Goal: Information Seeking & Learning: Find specific fact

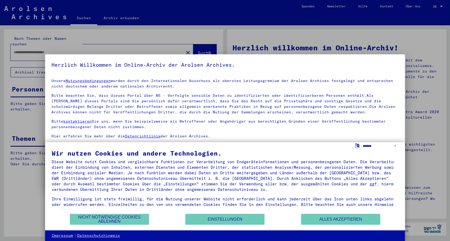
type input "**********"
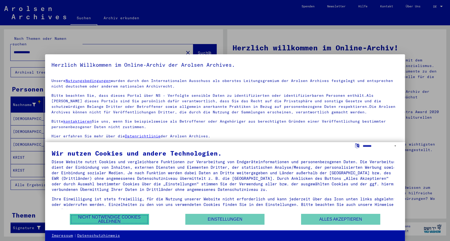
click at [130, 222] on button "Nicht notwendige Cookies ablehnen" at bounding box center [109, 219] width 79 height 11
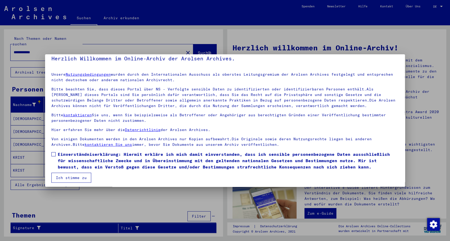
scroll to position [8, 0]
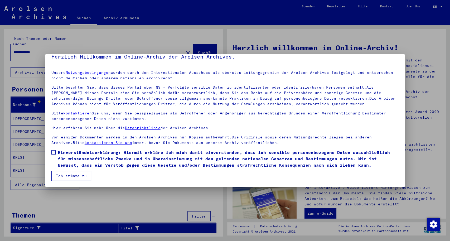
click at [57, 153] on label "Einverständniserklärung: Hiermit erkläre ich mich damit einverstanden, dass ich…" at bounding box center [224, 158] width 347 height 19
click at [75, 177] on button "Ich stimme zu" at bounding box center [71, 176] width 40 height 10
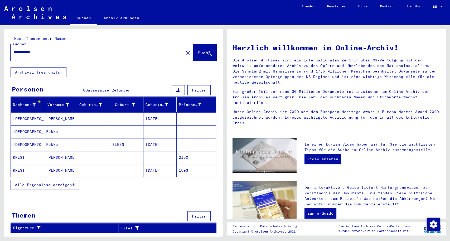
click at [47, 182] on span "Alle Ergebnisse anzeigen" at bounding box center [43, 184] width 57 height 5
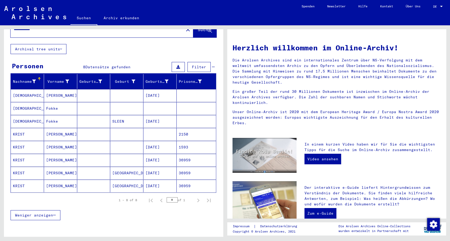
scroll to position [38, 0]
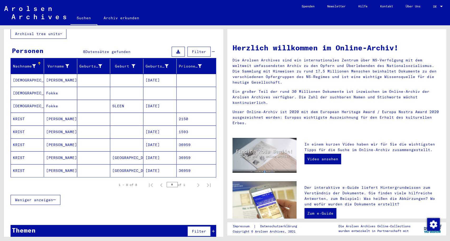
click at [50, 164] on mat-cell "[PERSON_NAME]" at bounding box center [60, 170] width 33 height 13
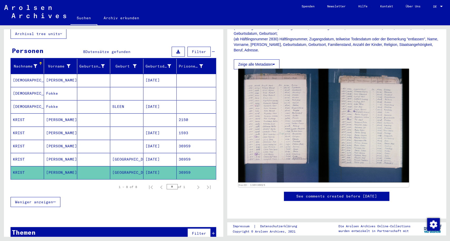
scroll to position [110, 0]
click at [332, 116] on img at bounding box center [323, 126] width 171 height 114
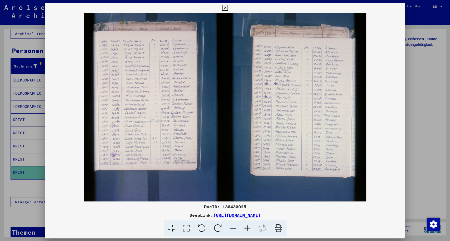
click at [261, 216] on link "[URL][DOMAIN_NAME]" at bounding box center [236, 214] width 47 height 5
click at [228, 9] on icon at bounding box center [225, 8] width 6 height 6
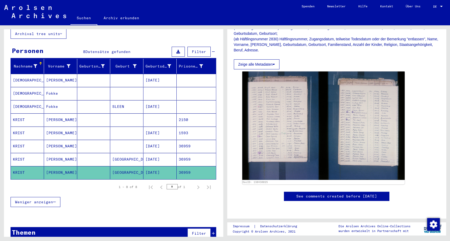
click at [20, 153] on mat-cell "KRIST" at bounding box center [27, 159] width 33 height 13
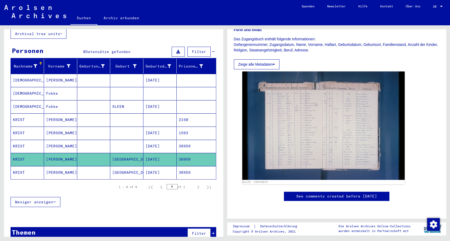
scroll to position [82, 0]
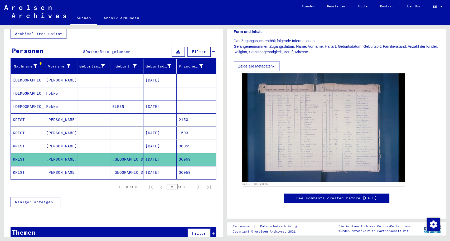
click at [341, 117] on img at bounding box center [323, 127] width 163 height 108
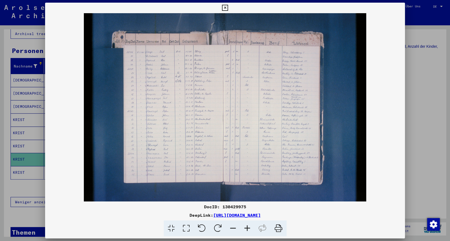
click at [228, 9] on icon at bounding box center [225, 8] width 6 height 6
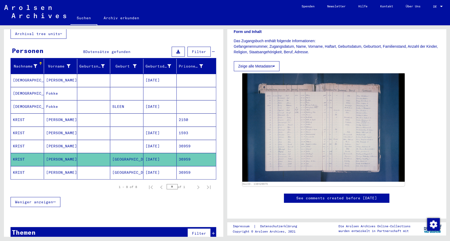
click at [53, 140] on mat-cell "[PERSON_NAME]" at bounding box center [60, 146] width 33 height 13
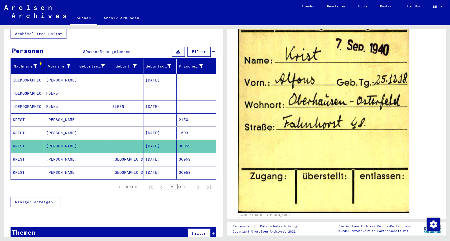
click at [333, 129] on img at bounding box center [323, 102] width 171 height 221
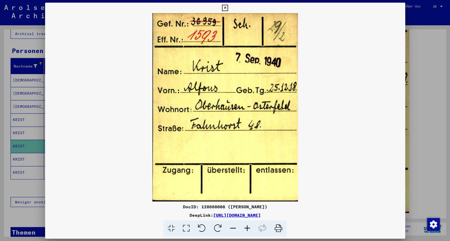
scroll to position [109, 0]
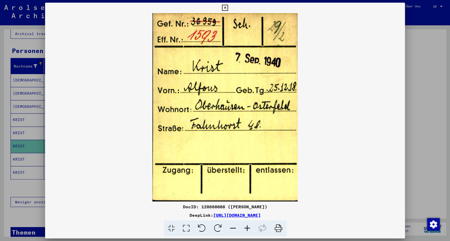
click at [228, 7] on icon at bounding box center [225, 8] width 6 height 6
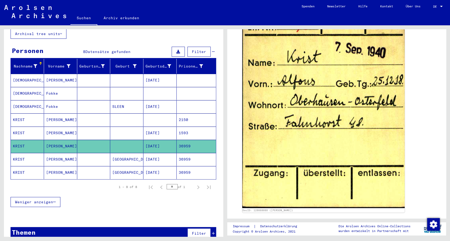
click at [51, 130] on mat-cell "[PERSON_NAME]" at bounding box center [60, 133] width 33 height 13
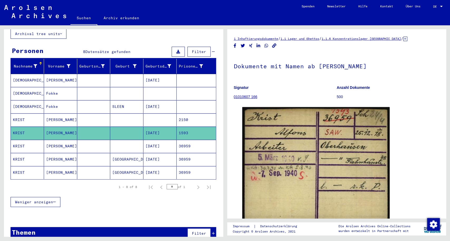
scroll to position [27, 0]
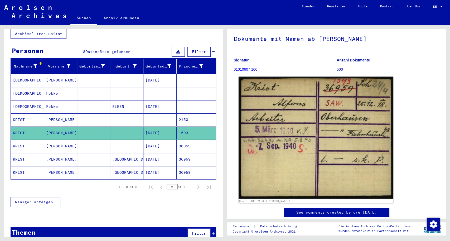
click at [304, 123] on img at bounding box center [316, 138] width 155 height 122
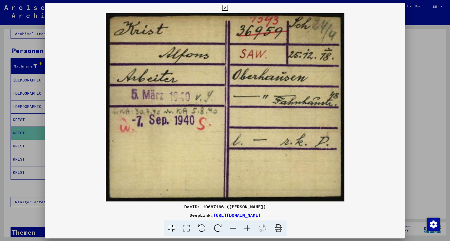
click at [228, 9] on icon at bounding box center [225, 8] width 6 height 6
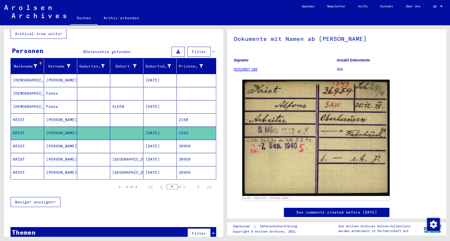
click at [54, 113] on mat-cell "[PERSON_NAME]" at bounding box center [60, 119] width 33 height 13
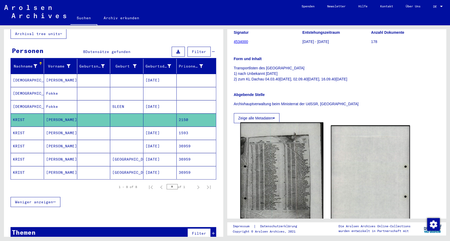
scroll to position [110, 0]
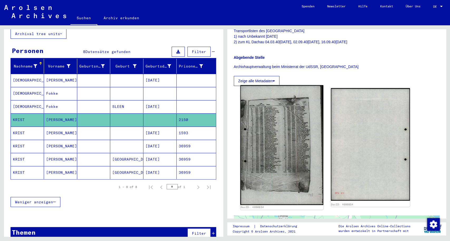
click at [292, 151] on img at bounding box center [281, 145] width 83 height 120
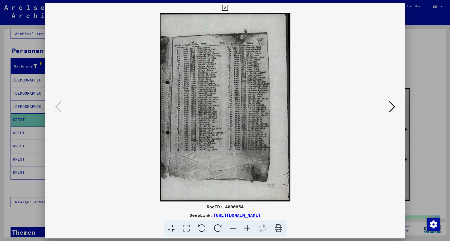
click at [411, 72] on div at bounding box center [225, 120] width 450 height 241
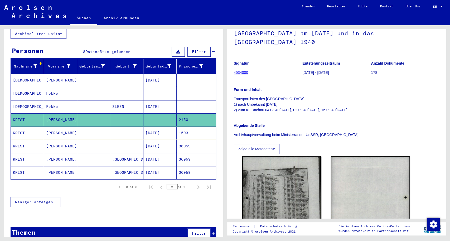
scroll to position [0, 0]
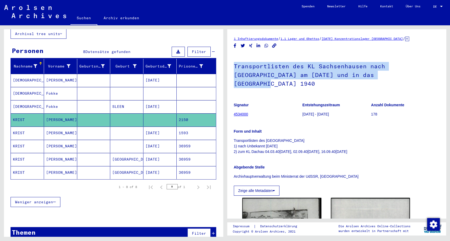
drag, startPoint x: 233, startPoint y: 65, endPoint x: 364, endPoint y: 75, distance: 131.1
copy h1 "Transportlisten des KL Sachsenhausen nach [GEOGRAPHIC_DATA] am [DATE] und in da…"
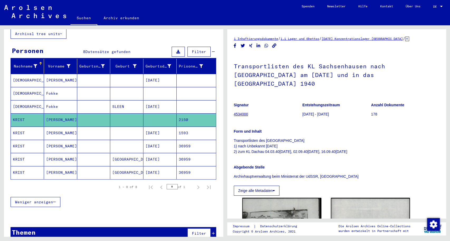
click at [60, 127] on mat-cell "[PERSON_NAME]" at bounding box center [60, 133] width 33 height 13
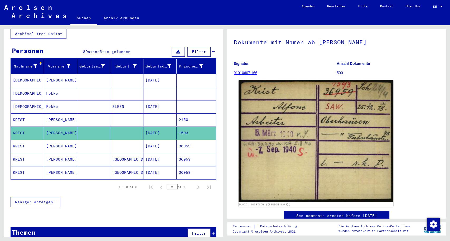
scroll to position [55, 0]
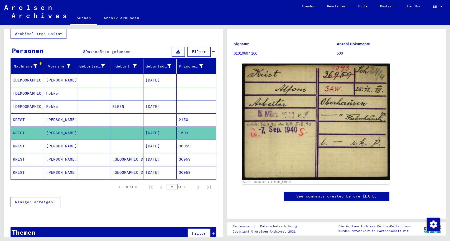
click at [126, 113] on mat-cell at bounding box center [126, 119] width 33 height 13
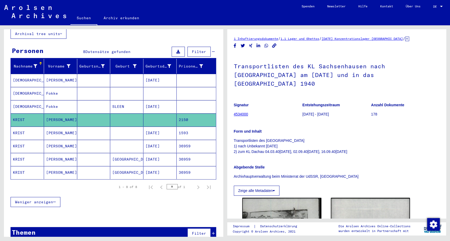
click at [116, 127] on mat-cell at bounding box center [126, 133] width 33 height 13
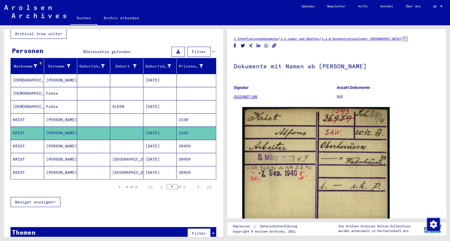
click at [64, 141] on mat-cell "[PERSON_NAME]" at bounding box center [60, 146] width 33 height 13
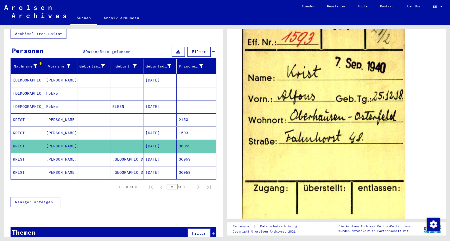
scroll to position [27, 0]
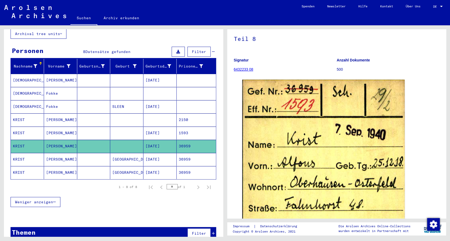
click at [80, 153] on mat-cell at bounding box center [93, 159] width 33 height 13
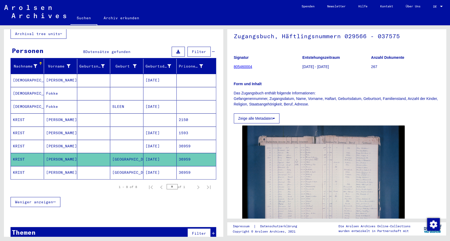
scroll to position [27, 0]
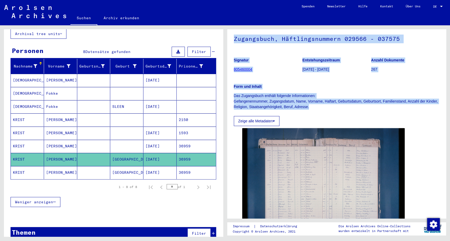
drag, startPoint x: 233, startPoint y: 38, endPoint x: 326, endPoint y: 107, distance: 115.5
click at [326, 107] on yv-its-full-details "1 Inhaftierungsdokumente / 1.1 Lager und Ghettos / 1.1.6 Konzentrationslager [G…" at bounding box center [336, 138] width 219 height 260
copy div "Zugangsbuch, Häftlingsnummern 029566 - 037575 Signatur 805460004 Entstehungszei…"
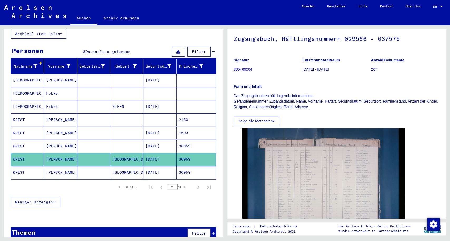
click at [72, 166] on mat-cell "[PERSON_NAME]" at bounding box center [60, 172] width 33 height 13
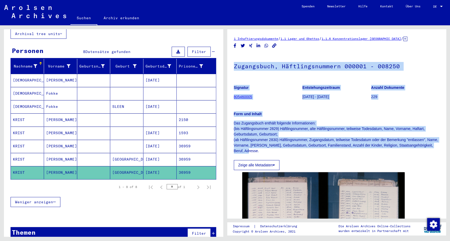
drag, startPoint x: 234, startPoint y: 65, endPoint x: 262, endPoint y: 155, distance: 94.9
click at [262, 155] on div "Zugangsbuch, Häftlingsnummern 000001 - 008250 Signatur 805460005 Entstehungszei…" at bounding box center [337, 112] width 206 height 116
copy div "Zugangsbuch, Häftlingsnummern 000001 - 008250 Signatur 805460005 Entstehungszei…"
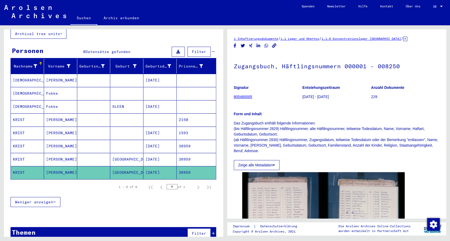
click at [75, 140] on mat-cell "[PERSON_NAME]" at bounding box center [60, 146] width 33 height 13
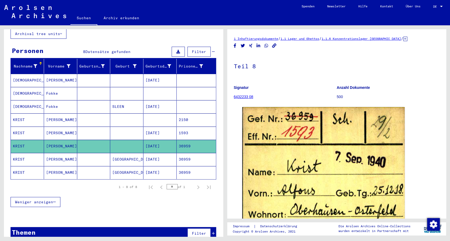
click at [70, 128] on mat-cell "[PERSON_NAME]" at bounding box center [60, 133] width 33 height 13
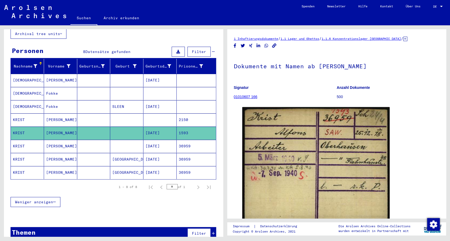
click at [66, 140] on mat-cell "[PERSON_NAME]" at bounding box center [60, 146] width 33 height 13
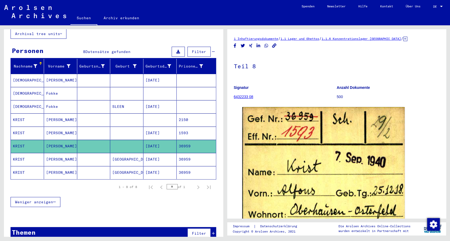
scroll to position [40, 0]
